Goal: Task Accomplishment & Management: Manage account settings

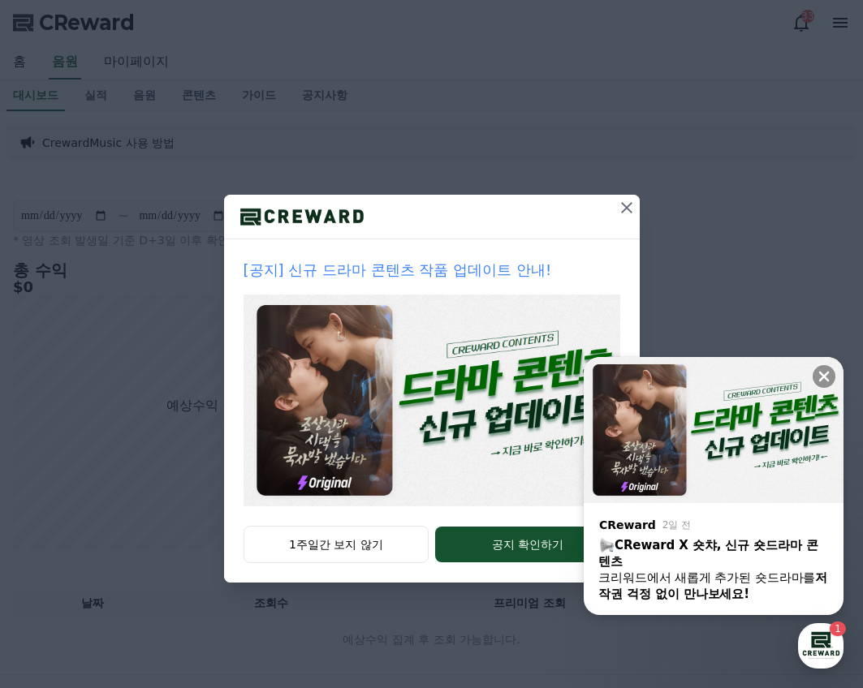
click at [622, 205] on icon at bounding box center [626, 207] width 19 height 19
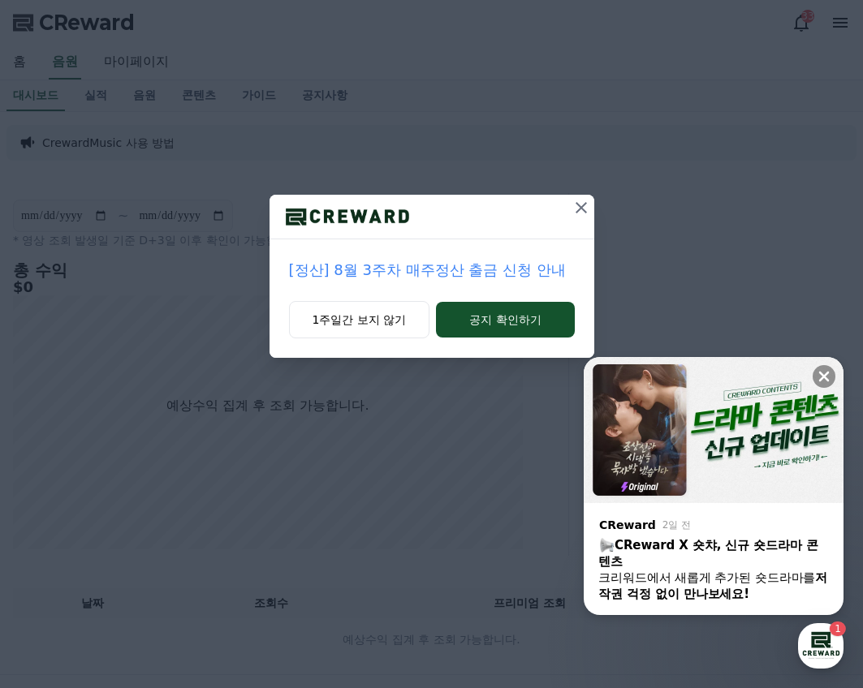
click at [574, 208] on icon at bounding box center [581, 207] width 19 height 19
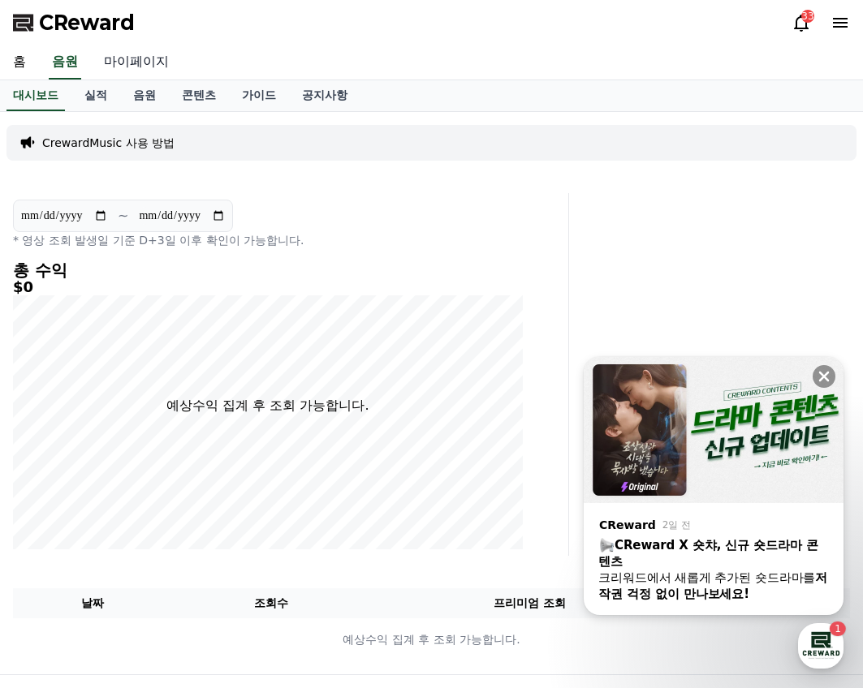
click at [132, 63] on link "마이페이지" at bounding box center [136, 62] width 91 height 34
select select "**********"
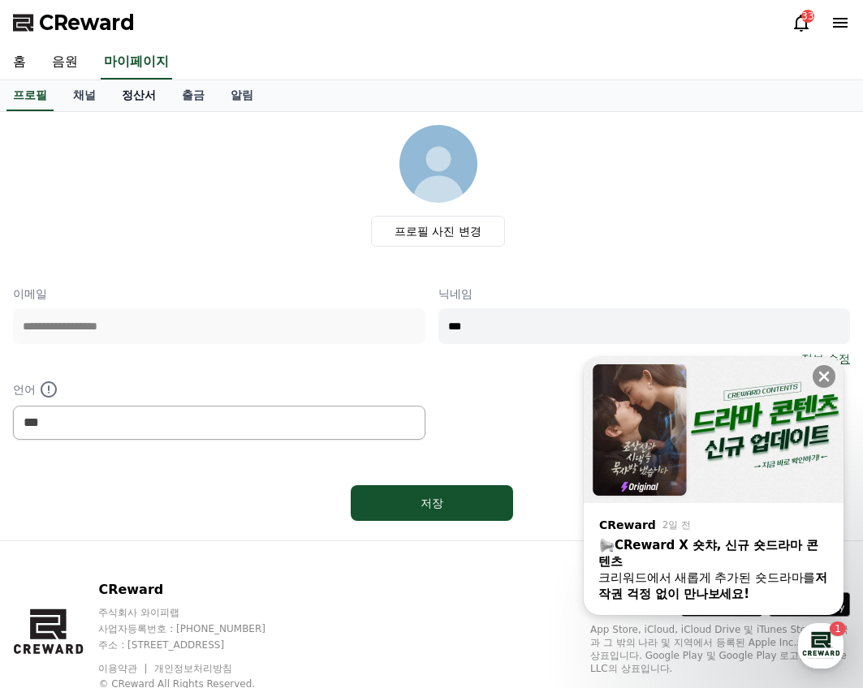
click at [152, 92] on link "정산서" at bounding box center [139, 95] width 60 height 31
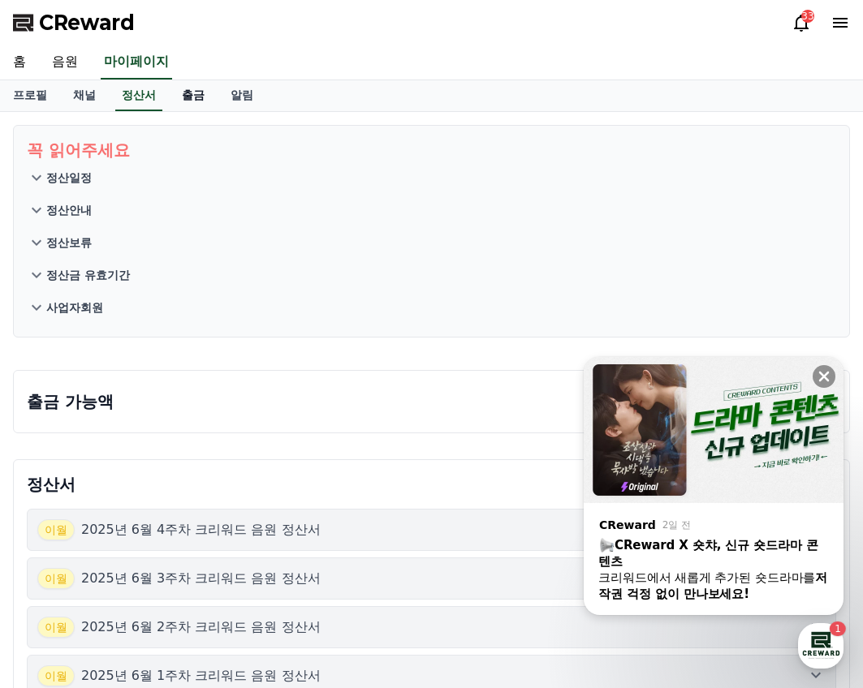
click at [197, 92] on link "출금" at bounding box center [193, 95] width 49 height 31
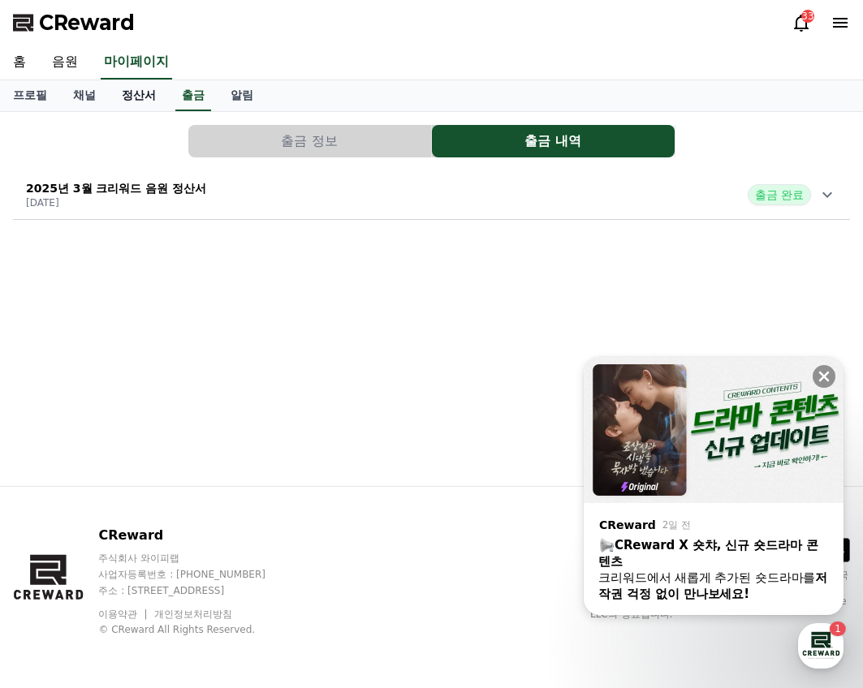
click at [142, 97] on link "정산서" at bounding box center [139, 95] width 60 height 31
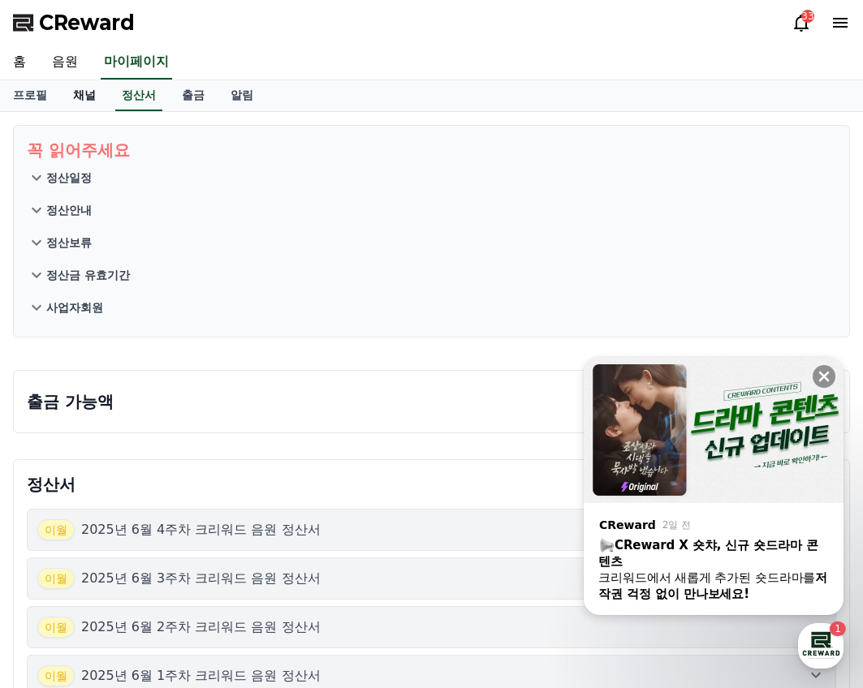
click at [85, 98] on link "채널" at bounding box center [84, 95] width 49 height 31
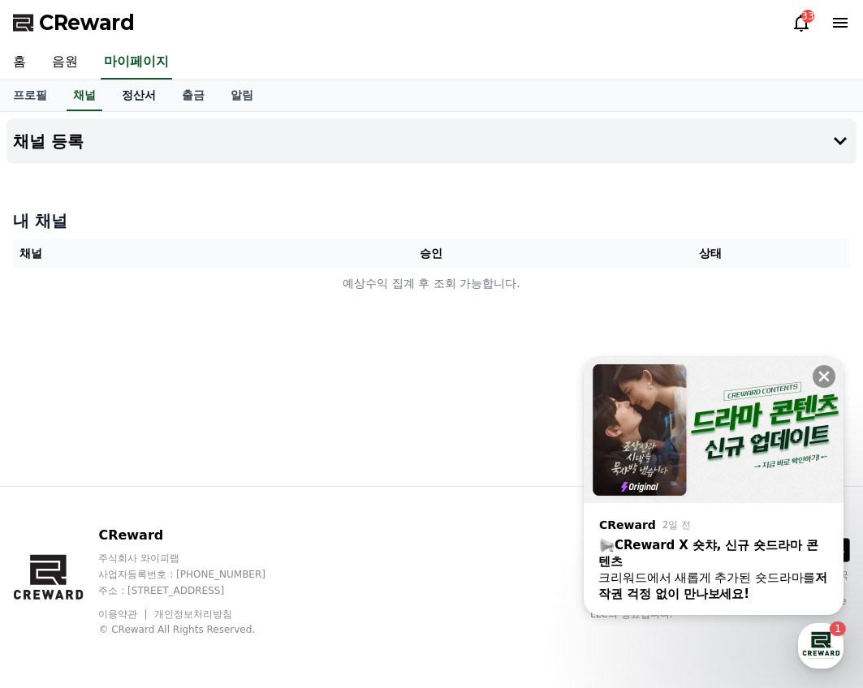
click at [132, 94] on link "정산서" at bounding box center [139, 95] width 60 height 31
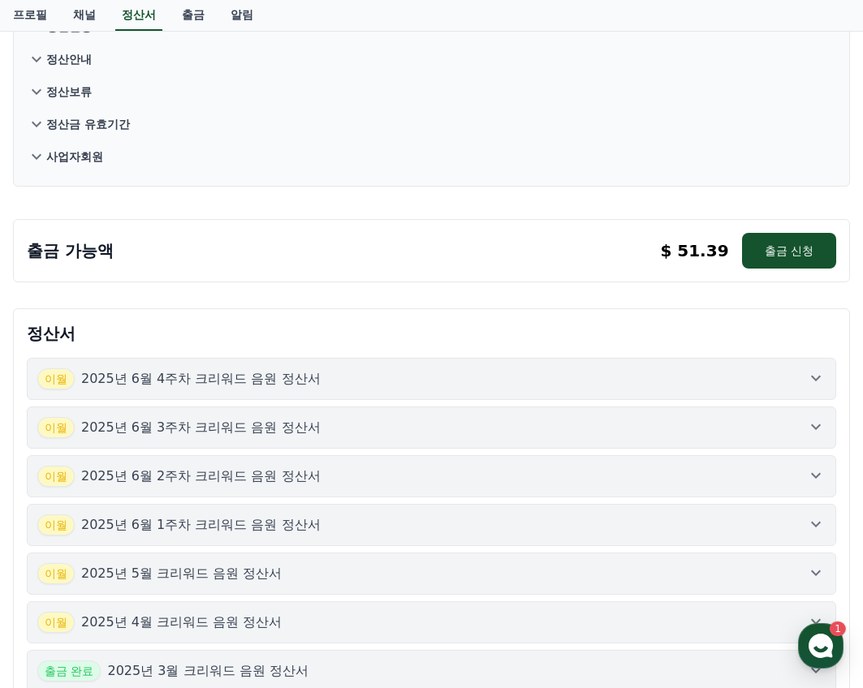
scroll to position [162, 0]
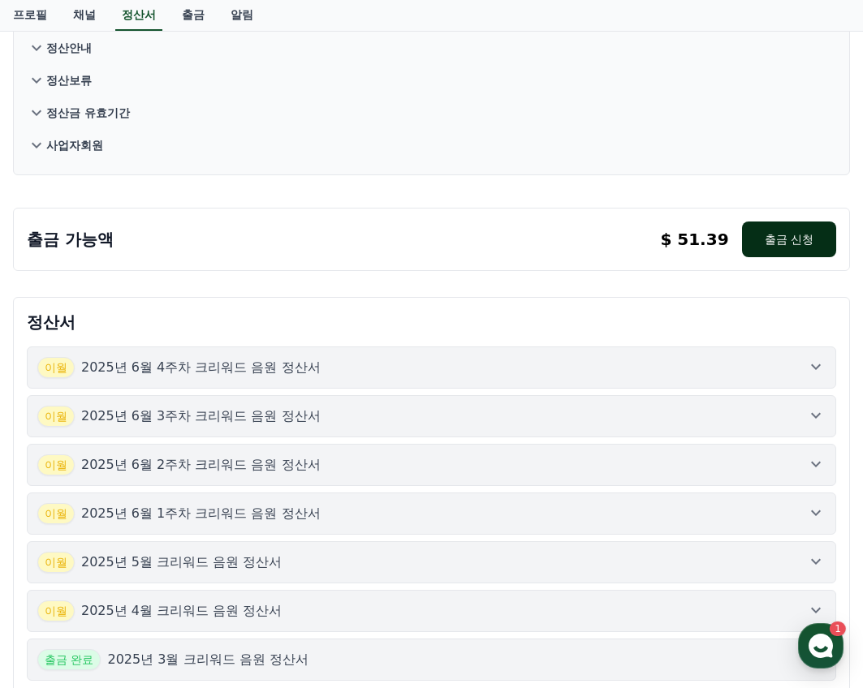
click at [751, 247] on button "출금 신청" at bounding box center [789, 240] width 94 height 36
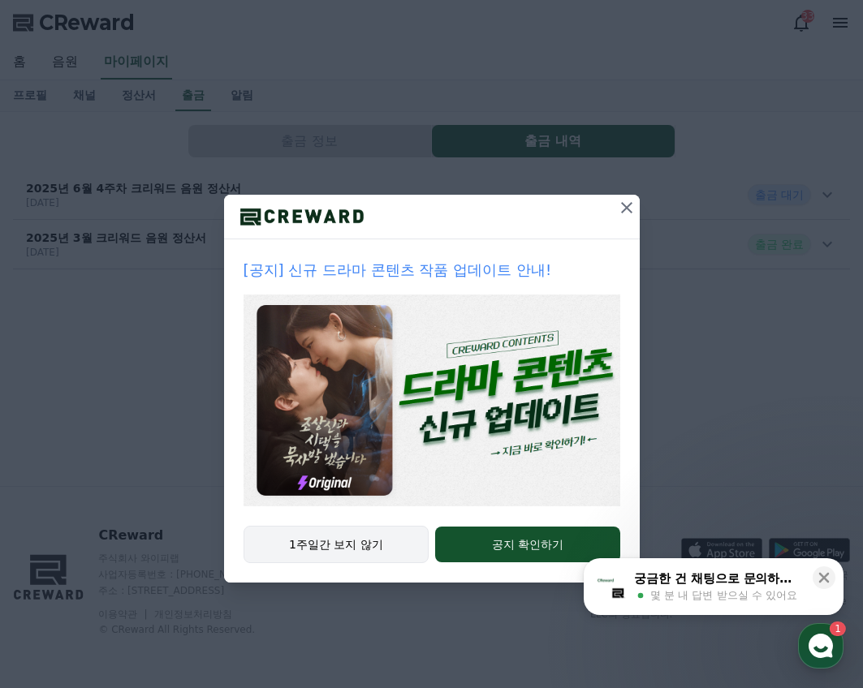
click at [370, 545] on button "1주일간 보지 않기" at bounding box center [337, 544] width 186 height 37
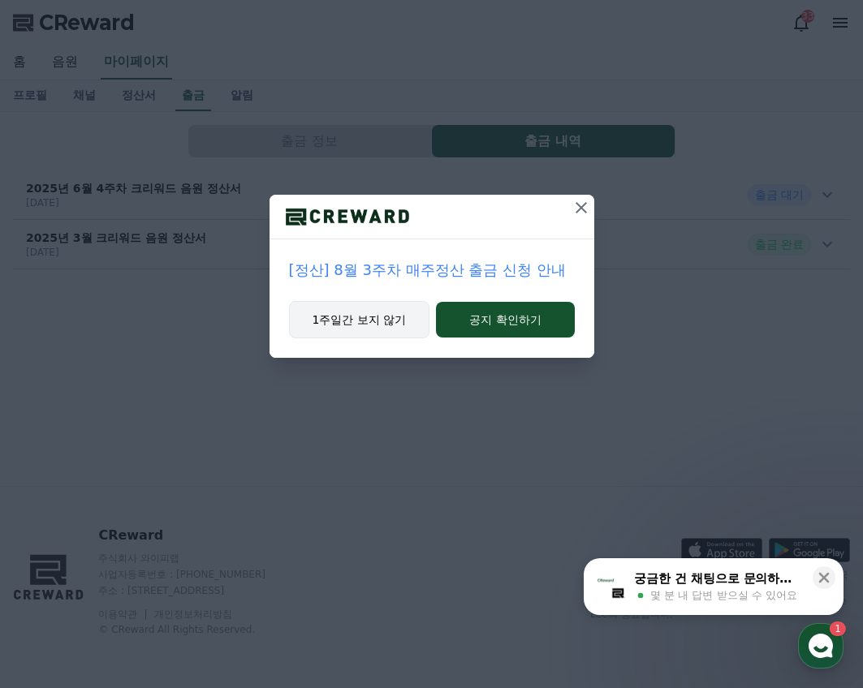
click at [365, 319] on button "1주일간 보지 않기" at bounding box center [359, 319] width 141 height 37
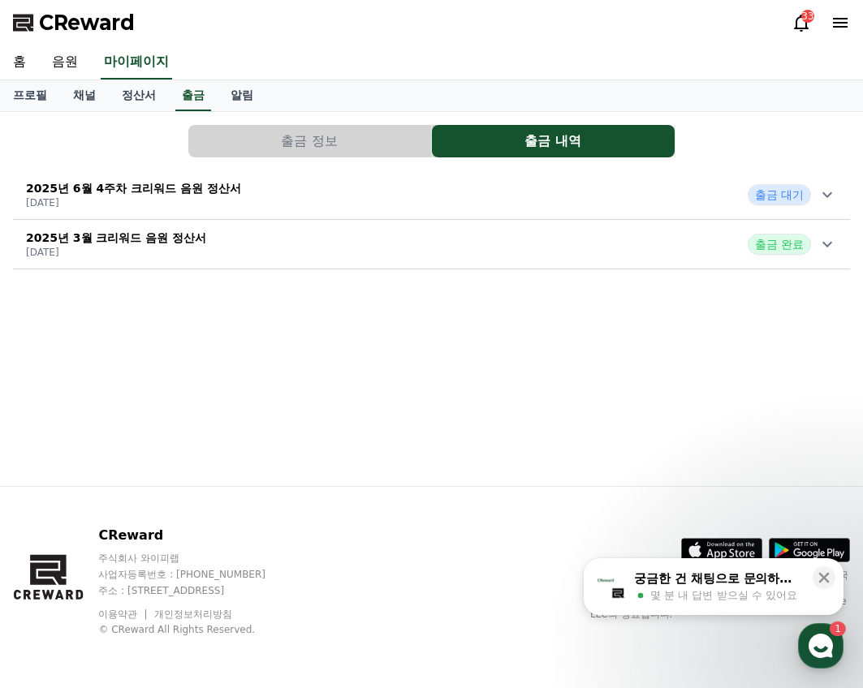
click at [816, 192] on div "출금 대기" at bounding box center [792, 194] width 89 height 21
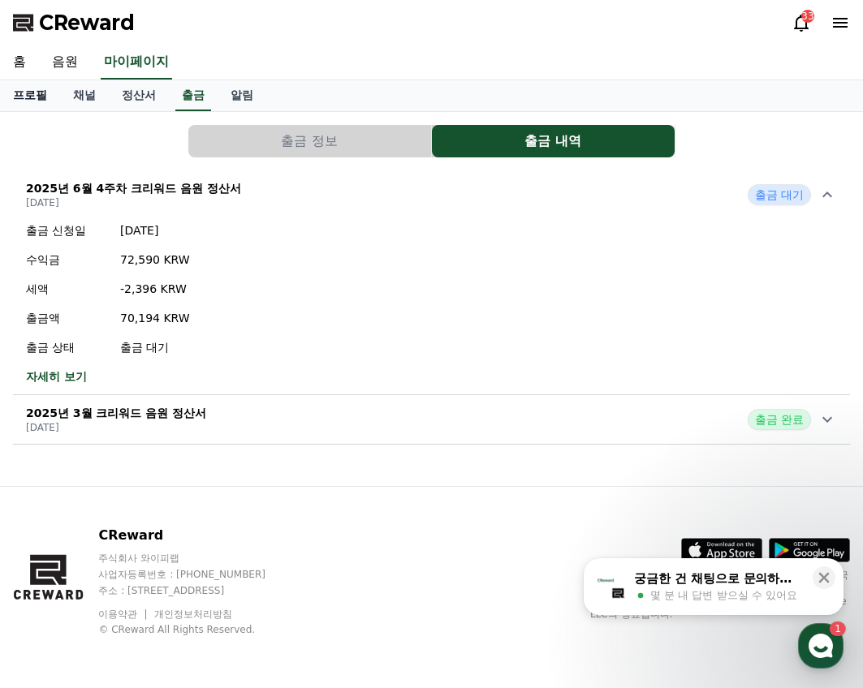
click at [30, 94] on link "프로필" at bounding box center [30, 95] width 60 height 31
select select "**********"
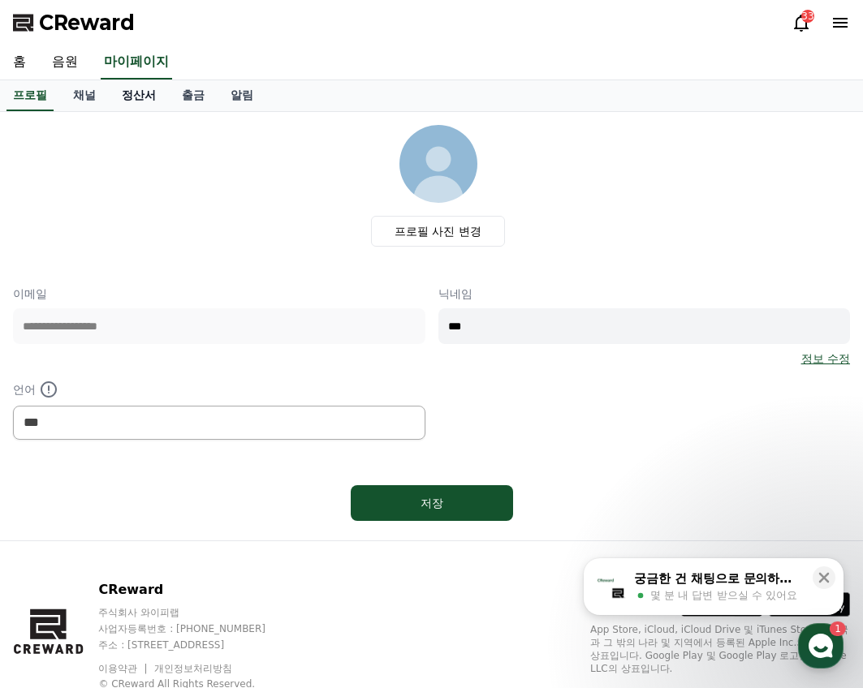
click at [129, 98] on link "정산서" at bounding box center [139, 95] width 60 height 31
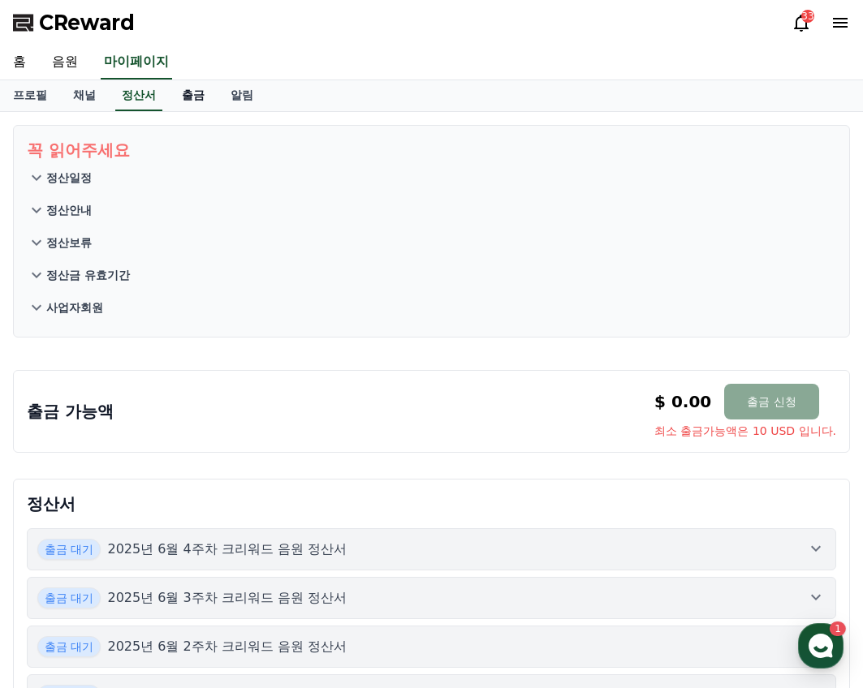
click at [190, 97] on link "출금" at bounding box center [193, 95] width 49 height 31
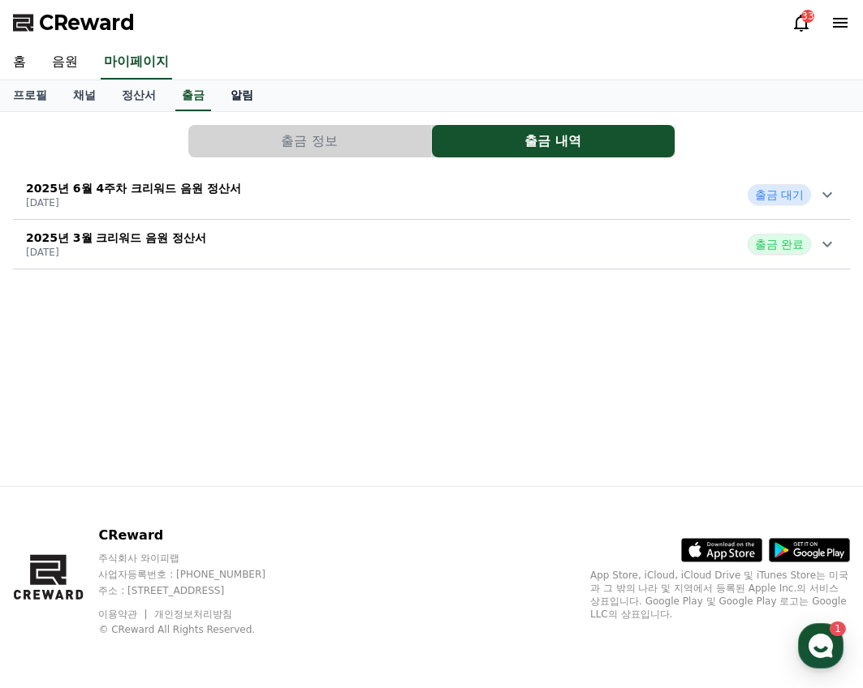
click at [235, 94] on link "알림" at bounding box center [242, 95] width 49 height 31
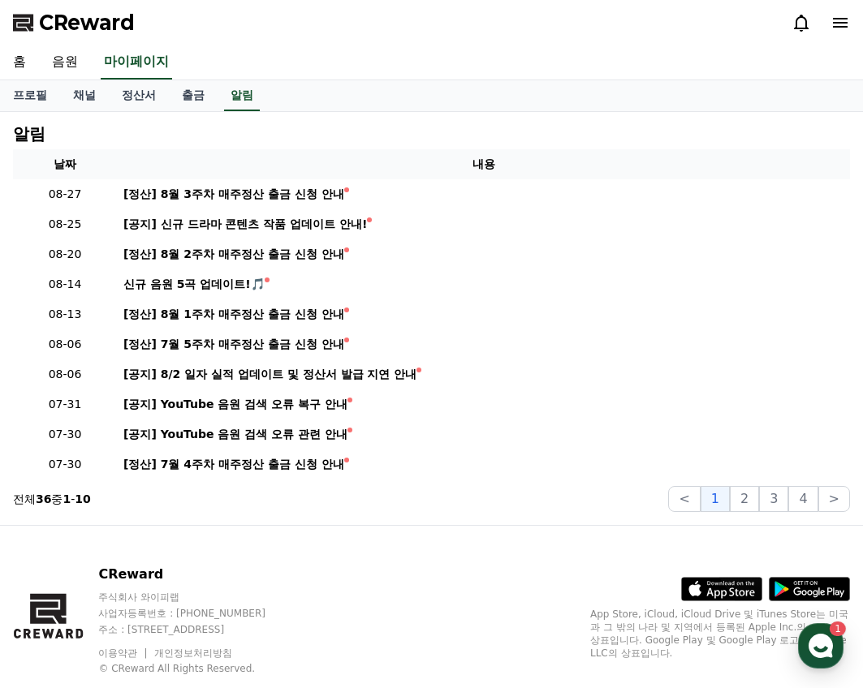
click at [835, 29] on icon at bounding box center [840, 22] width 19 height 19
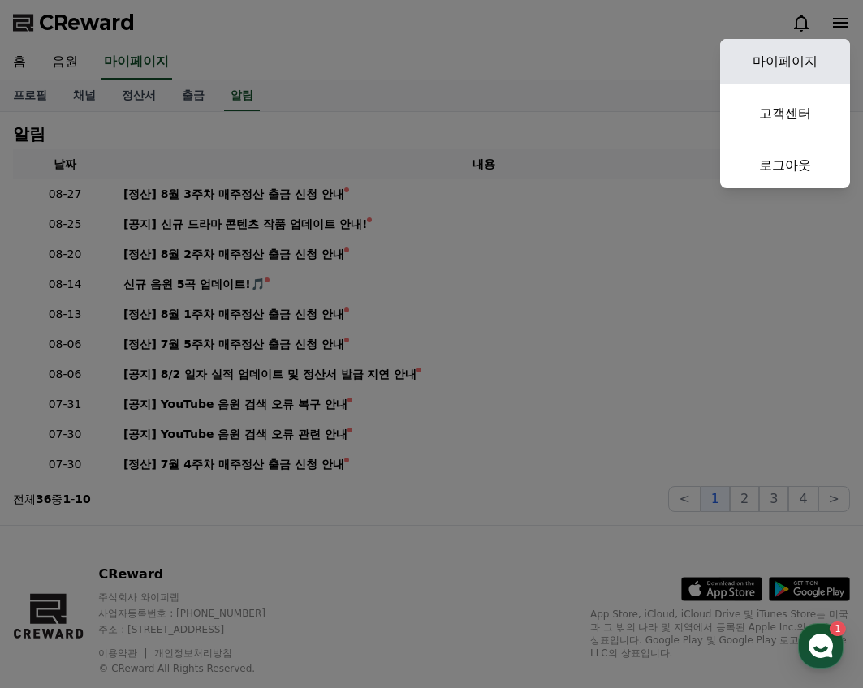
click at [823, 50] on link "마이페이지" at bounding box center [785, 61] width 130 height 45
select select "**********"
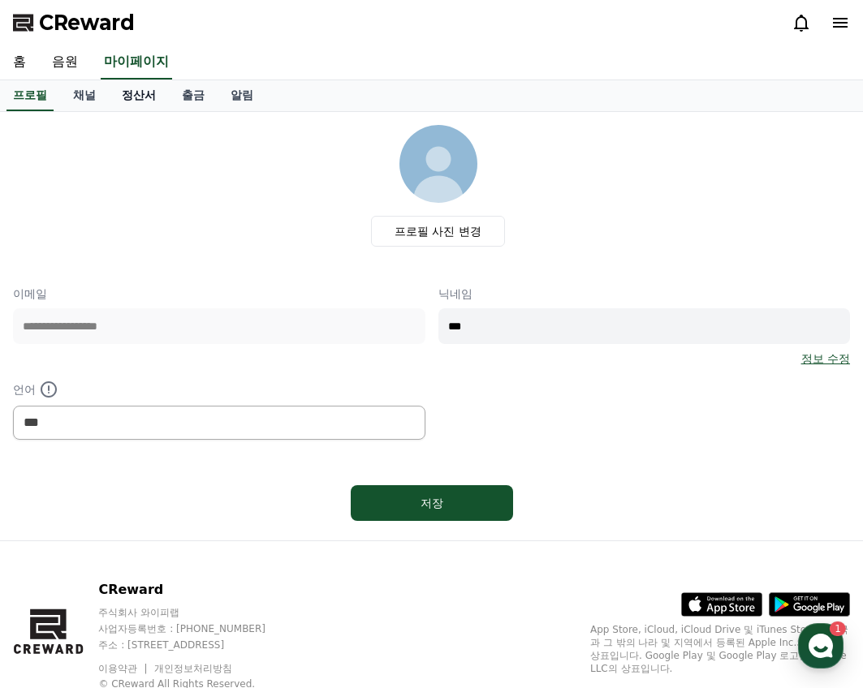
click at [140, 97] on link "정산서" at bounding box center [139, 95] width 60 height 31
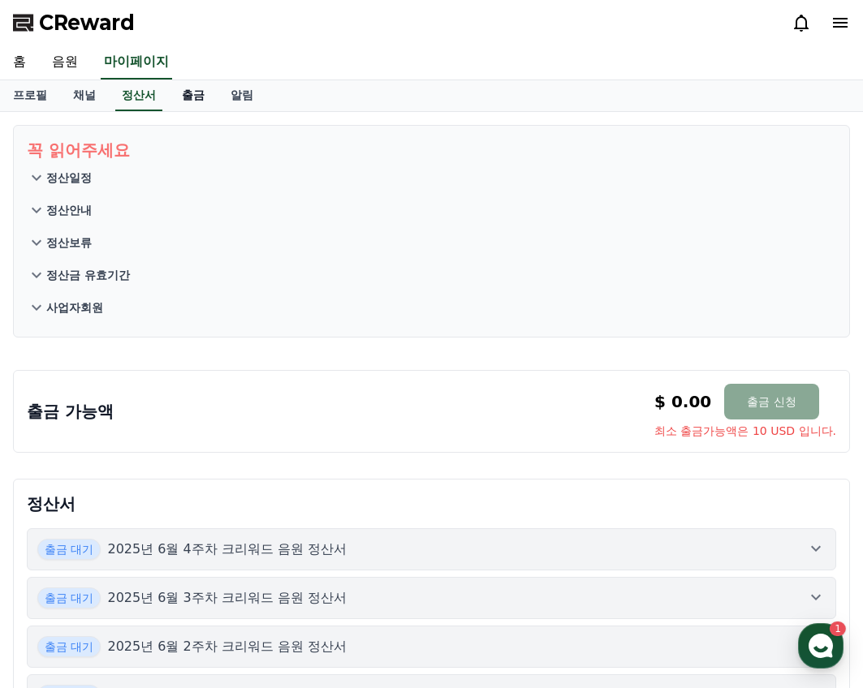
click at [181, 96] on link "출금" at bounding box center [193, 95] width 49 height 31
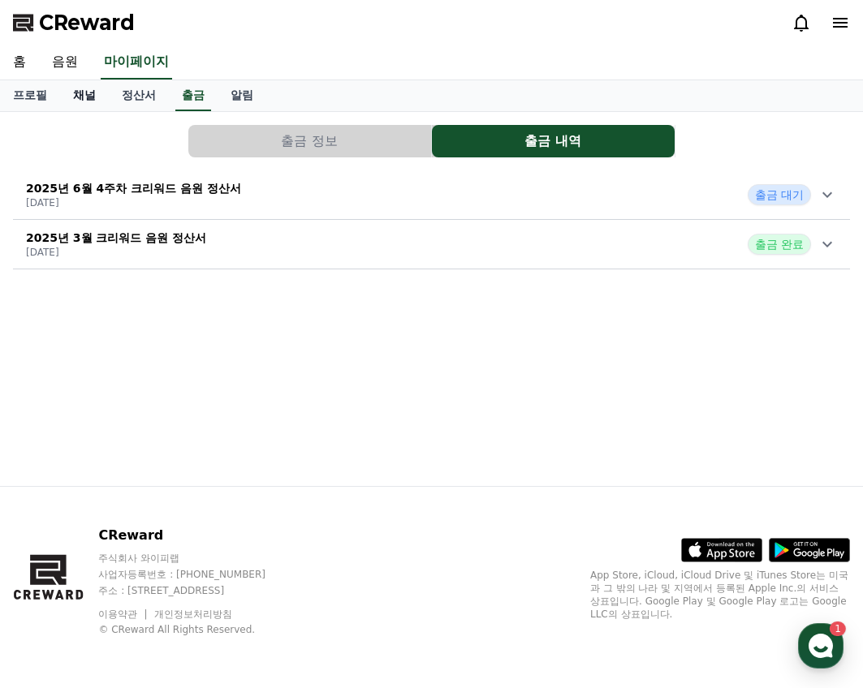
click at [95, 102] on link "채널" at bounding box center [84, 95] width 49 height 31
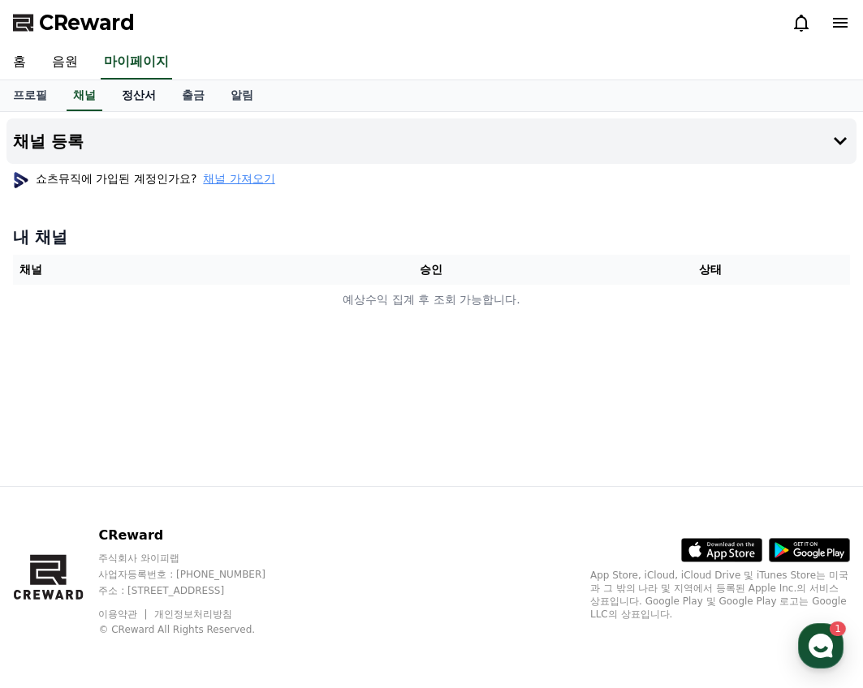
click at [160, 94] on link "정산서" at bounding box center [139, 95] width 60 height 31
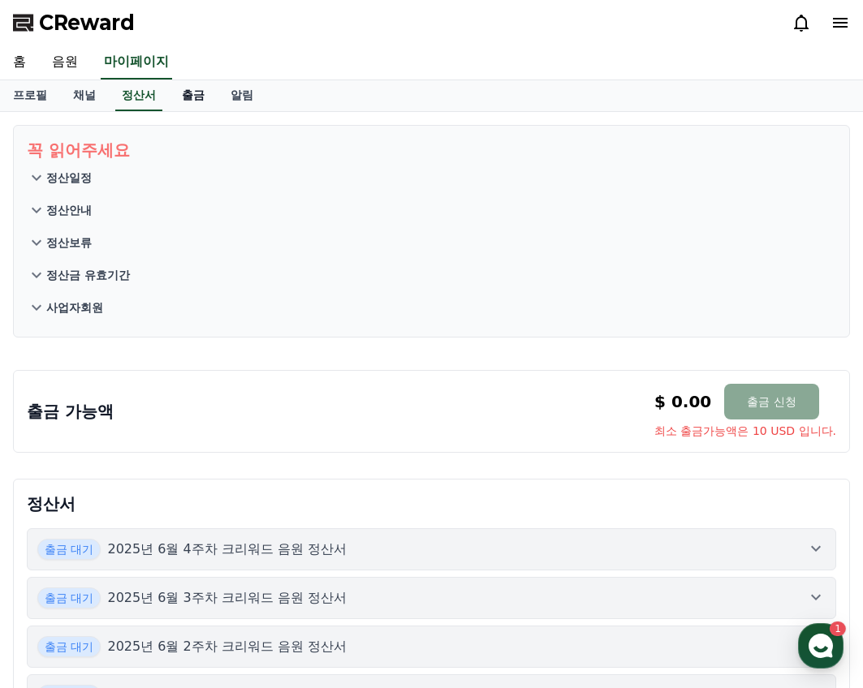
click at [196, 94] on link "출금" at bounding box center [193, 95] width 49 height 31
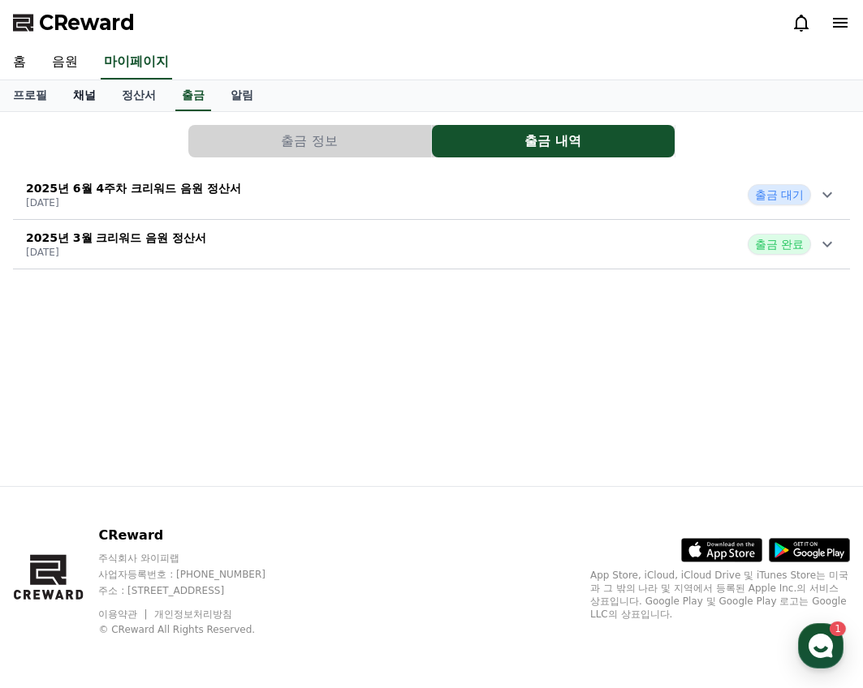
click at [101, 100] on link "채널" at bounding box center [84, 95] width 49 height 31
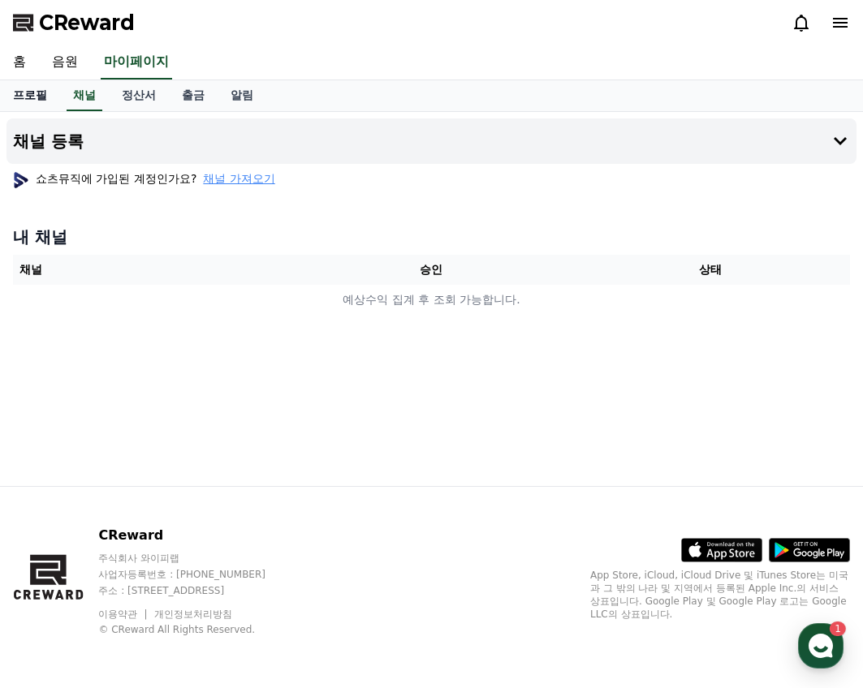
click at [38, 105] on link "프로필" at bounding box center [30, 95] width 60 height 31
select select "**********"
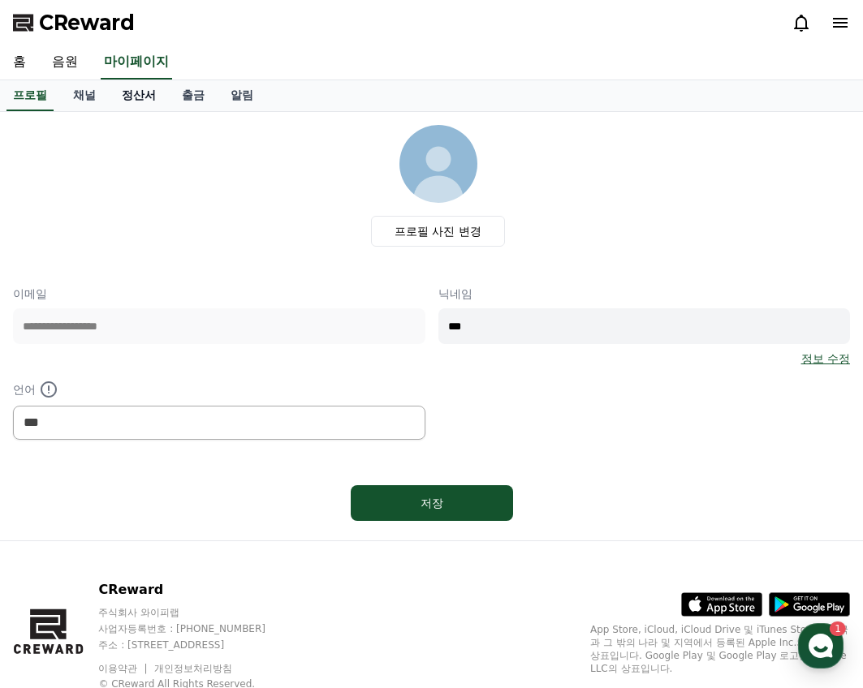
click at [123, 97] on link "정산서" at bounding box center [139, 95] width 60 height 31
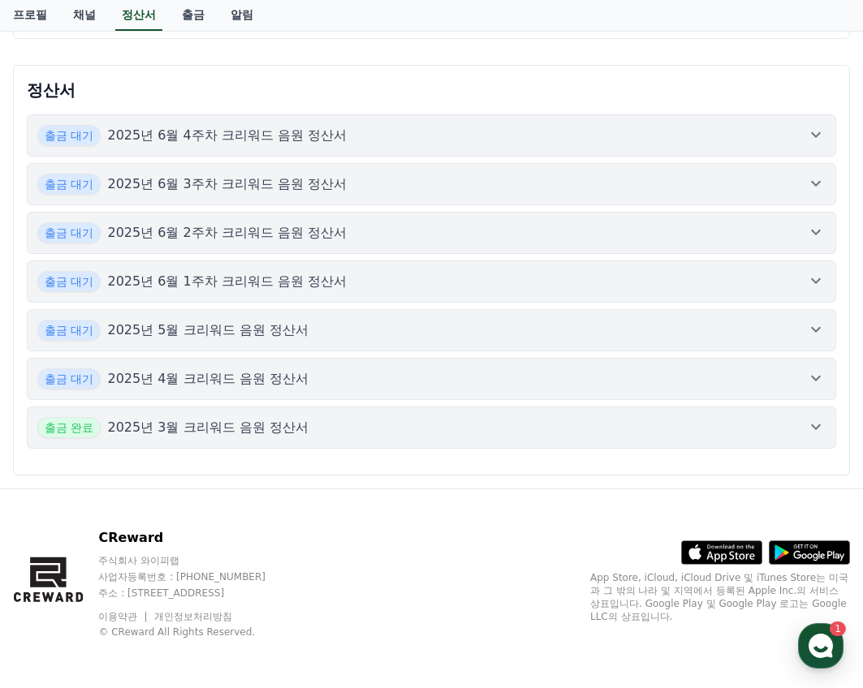
scroll to position [416, 0]
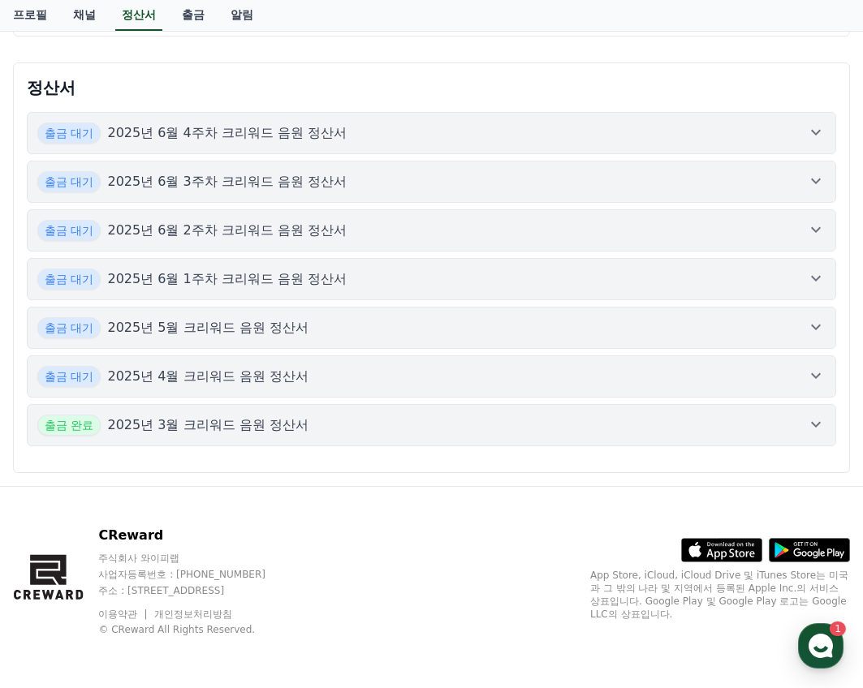
click at [292, 127] on p "2025년 6월 4주차 크리워드 음원 정산서" at bounding box center [226, 132] width 239 height 19
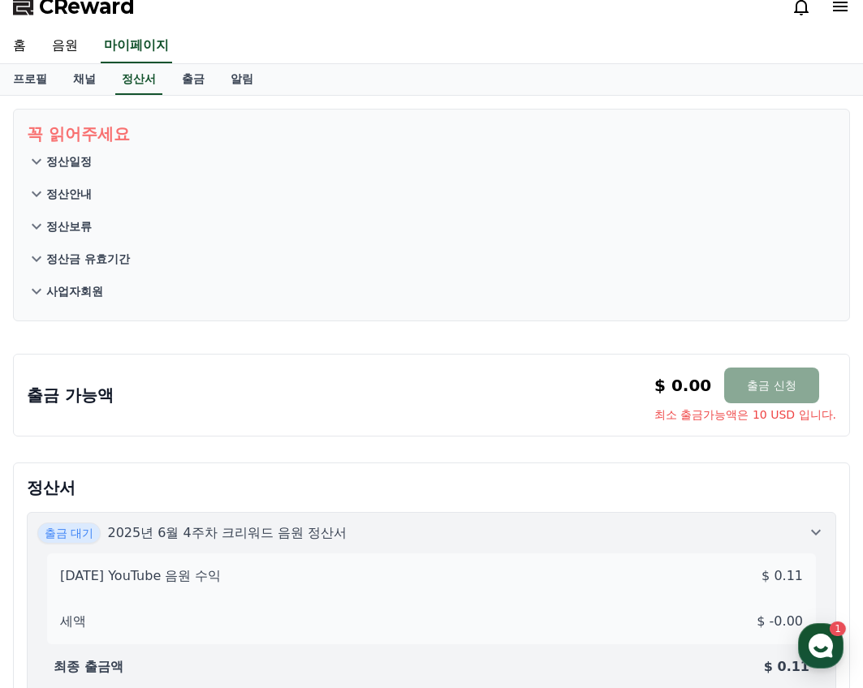
scroll to position [11, 0]
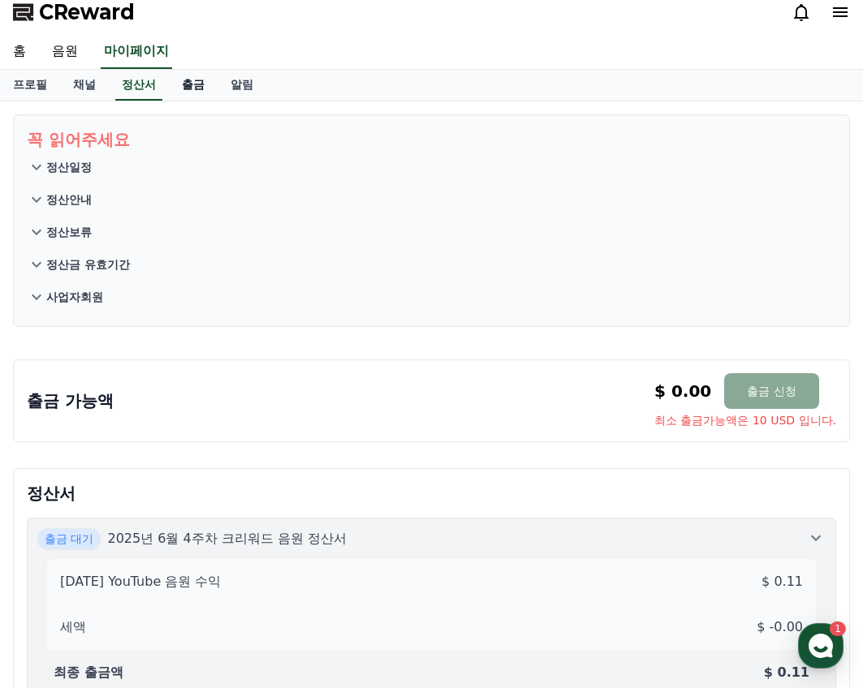
click at [208, 80] on link "출금" at bounding box center [193, 85] width 49 height 31
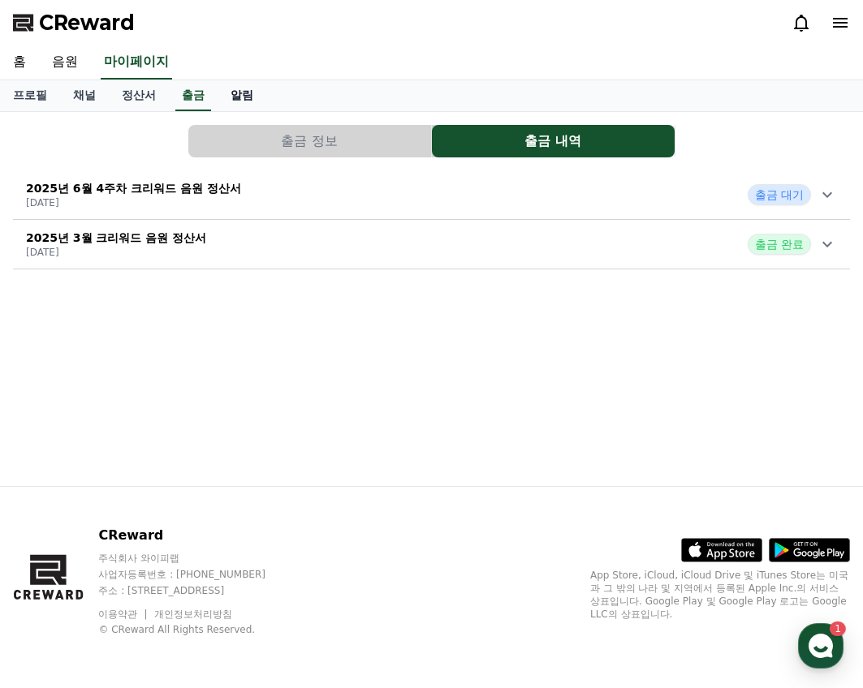
click at [237, 93] on link "알림" at bounding box center [242, 95] width 49 height 31
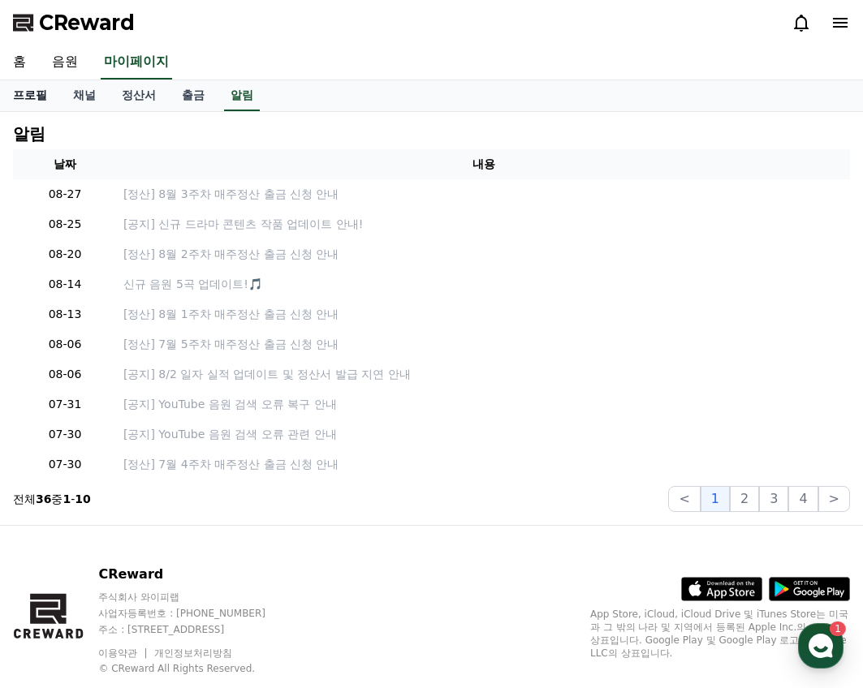
click at [48, 98] on link "프로필" at bounding box center [30, 95] width 60 height 31
select select "**********"
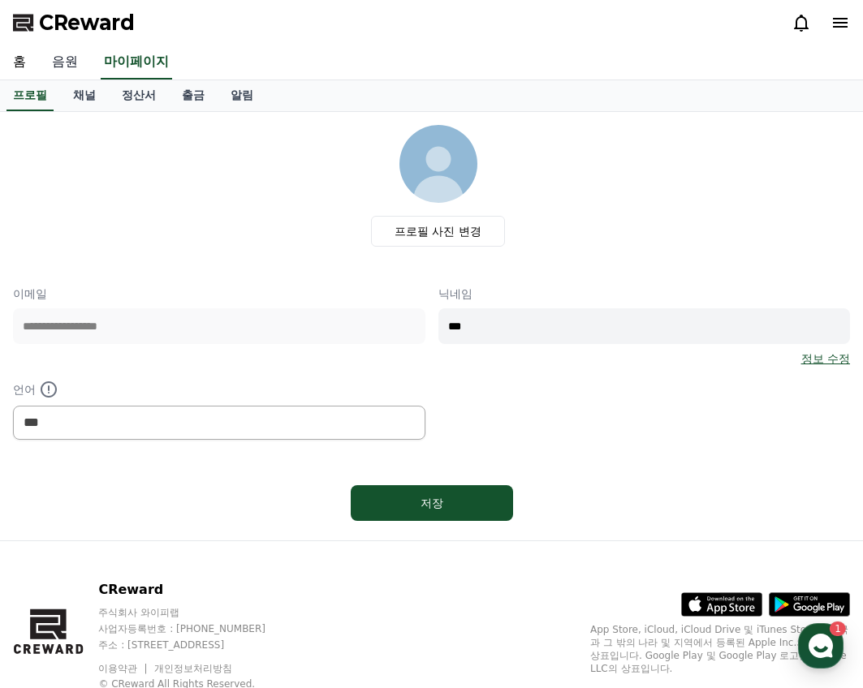
click at [78, 66] on link "음원" at bounding box center [65, 62] width 52 height 34
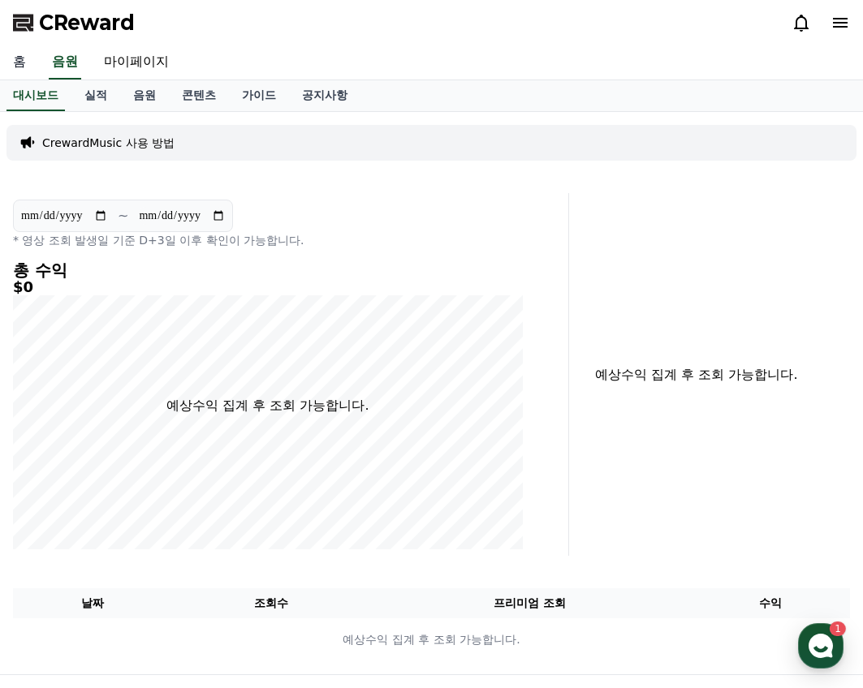
click at [32, 66] on link "홈" at bounding box center [19, 62] width 39 height 34
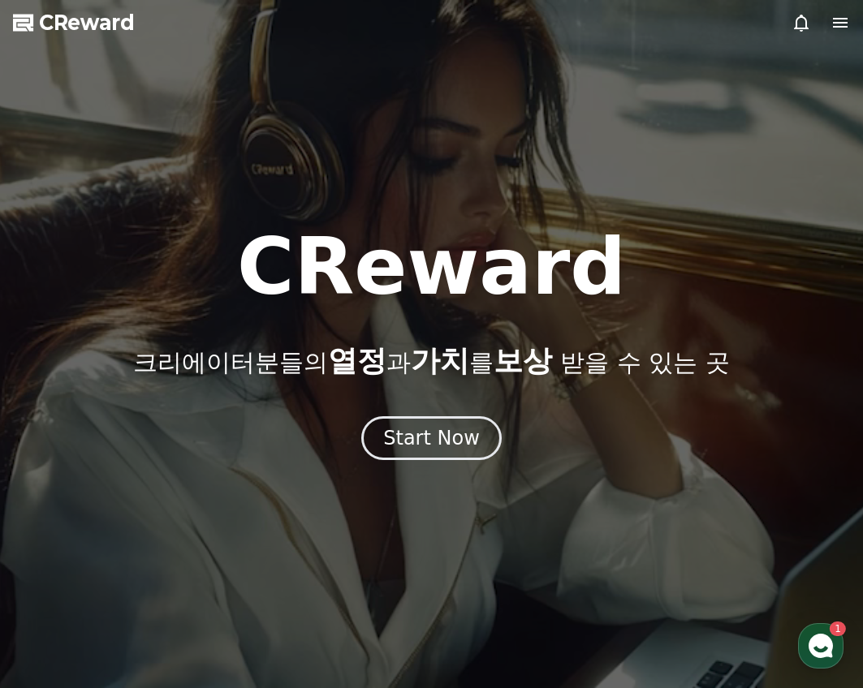
click at [597, 35] on div at bounding box center [431, 344] width 863 height 688
